Goal: Task Accomplishment & Management: Manage account settings

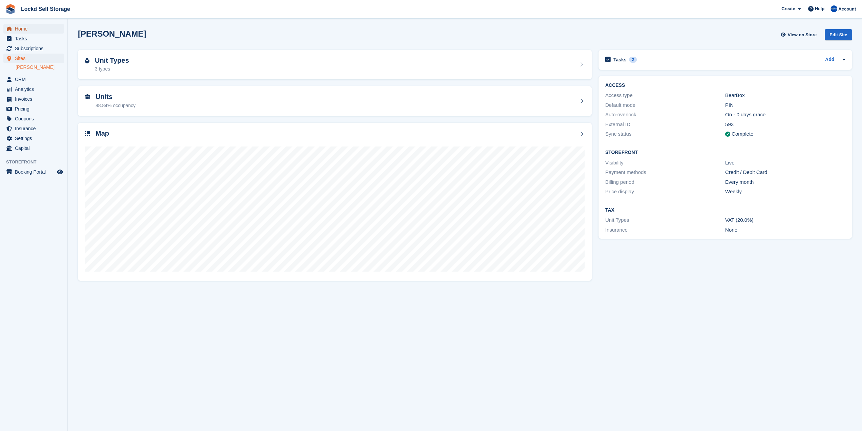
click at [41, 31] on span "Home" at bounding box center [35, 28] width 41 height 9
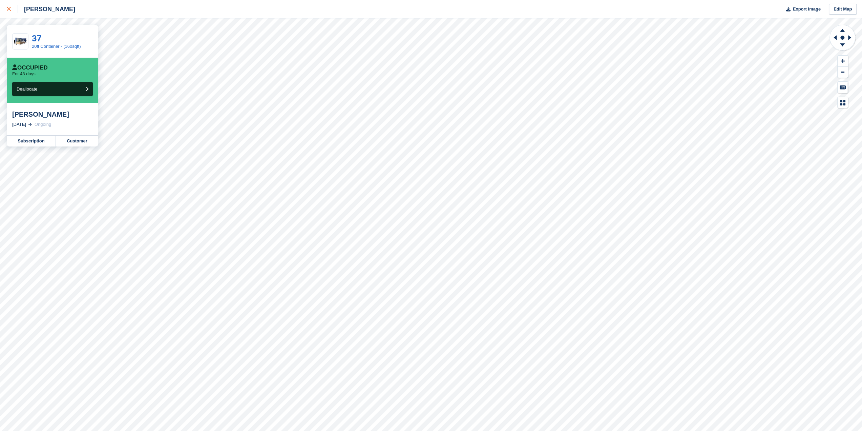
click at [8, 9] on icon at bounding box center [9, 9] width 4 height 4
click at [70, 142] on link "Customer" at bounding box center [77, 141] width 42 height 11
click at [12, 10] on div at bounding box center [12, 9] width 11 height 8
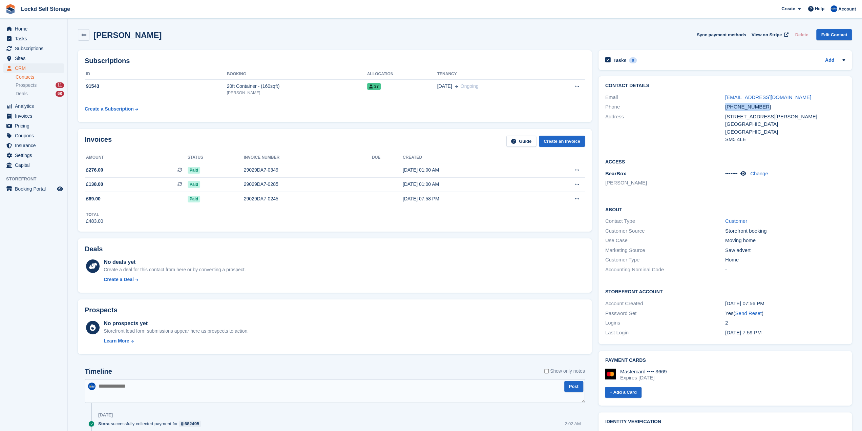
drag, startPoint x: 769, startPoint y: 107, endPoint x: 725, endPoint y: 107, distance: 43.4
click at [725, 107] on div "+447342964173" at bounding box center [785, 107] width 120 height 8
copy div "+447342964173"
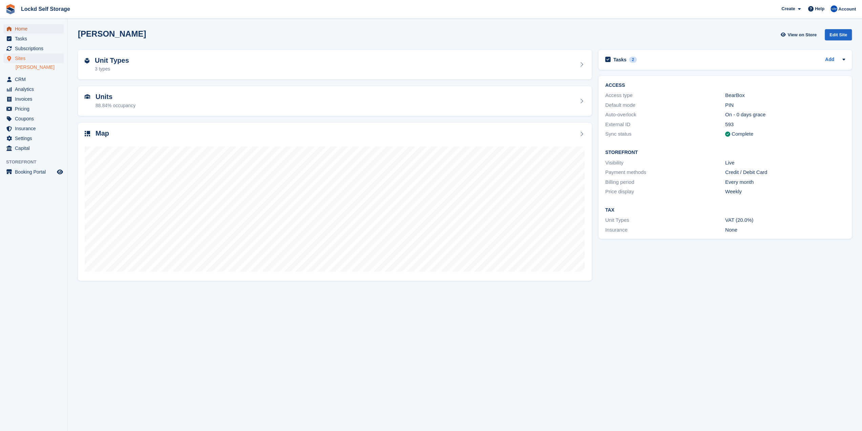
click at [40, 31] on span "Home" at bounding box center [35, 28] width 41 height 9
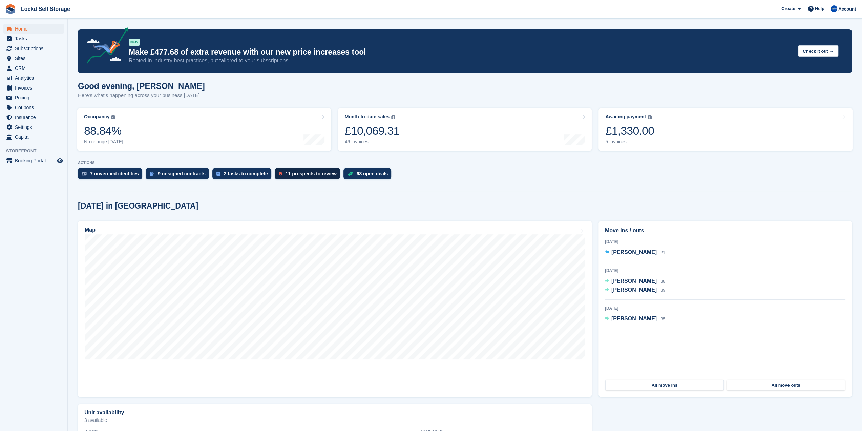
click at [303, 168] on div "11 prospects to review" at bounding box center [307, 174] width 65 height 12
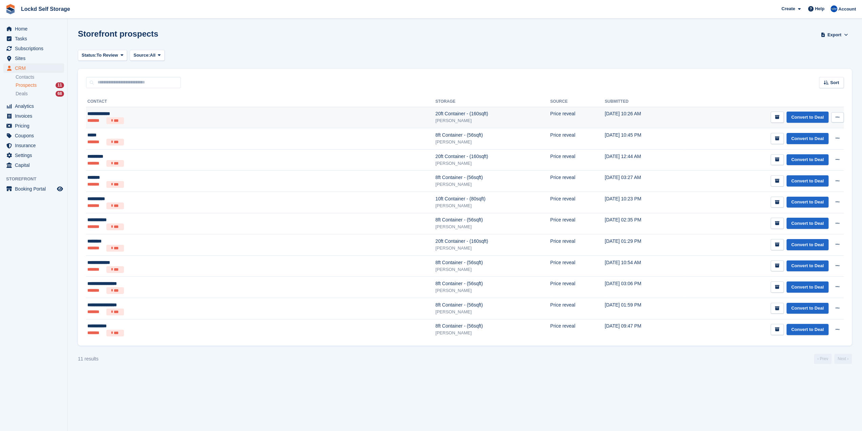
click at [200, 117] on div "**********" at bounding box center [166, 113] width 159 height 7
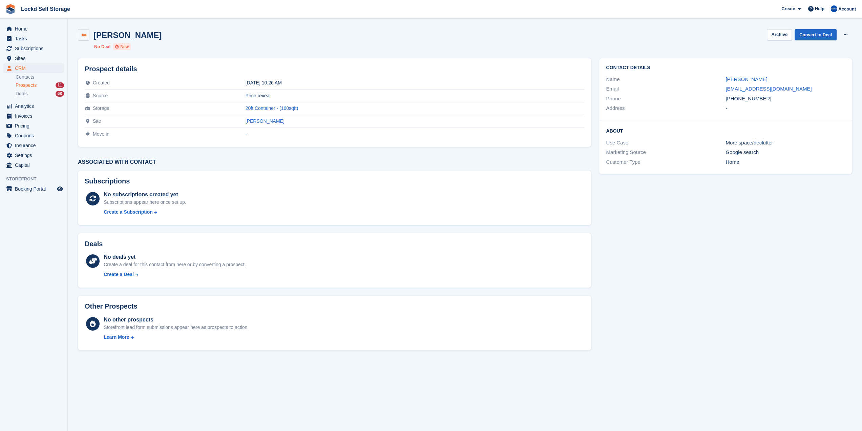
click at [79, 31] on link at bounding box center [84, 35] width 12 height 12
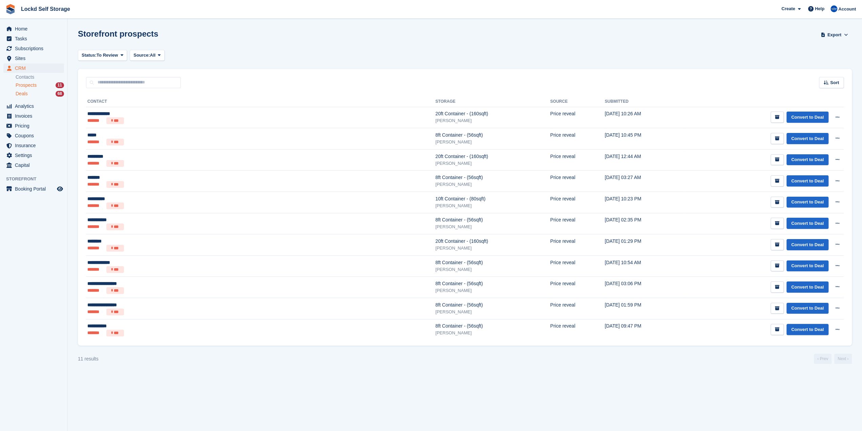
click at [44, 92] on div "Deals 68" at bounding box center [40, 93] width 48 height 6
